Goal: Information Seeking & Learning: Find specific fact

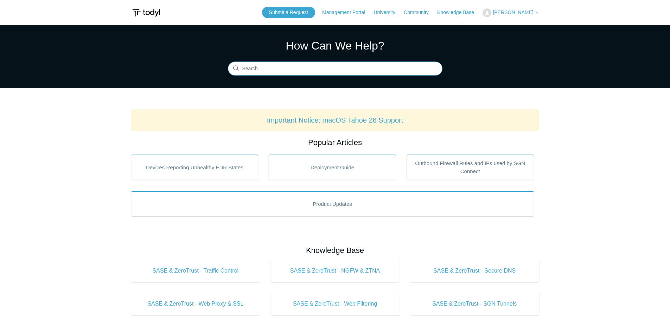
click at [347, 71] on input "Search" at bounding box center [335, 69] width 214 height 14
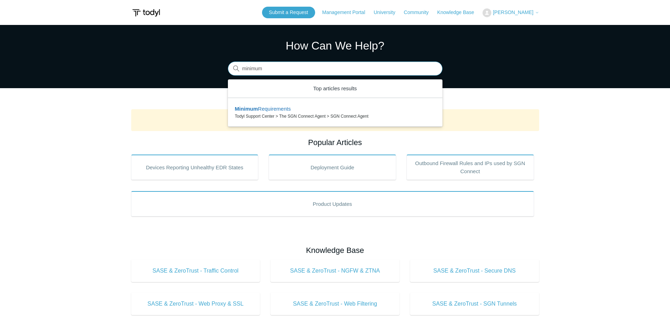
type input "minimum"
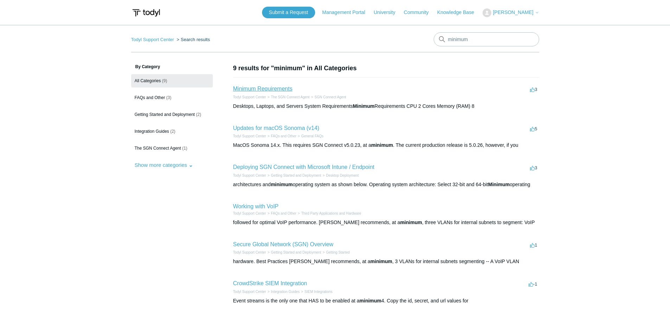
click at [255, 87] on link "Minimum Requirements" at bounding box center [262, 89] width 59 height 6
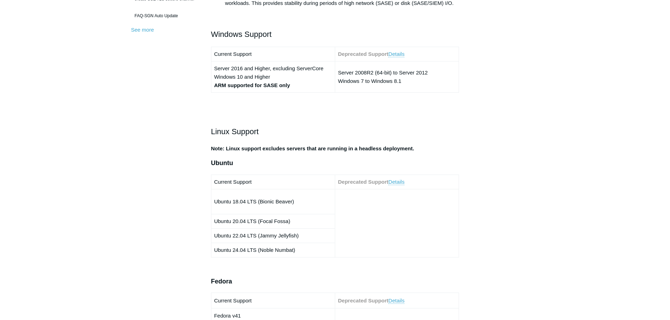
scroll to position [352, 0]
